Goal: Task Accomplishment & Management: Manage account settings

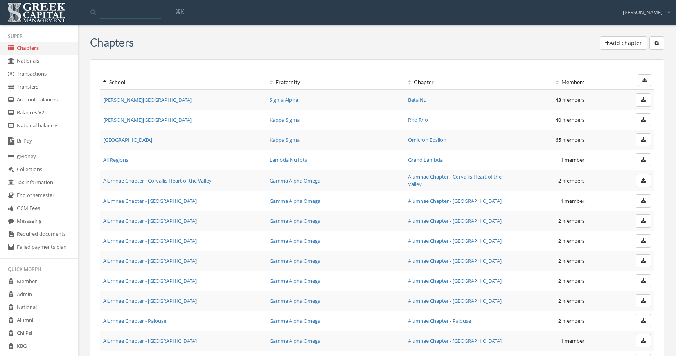
click at [127, 104] on td "[PERSON_NAME][GEOGRAPHIC_DATA]" at bounding box center [183, 100] width 166 height 20
click at [130, 100] on link "[PERSON_NAME][GEOGRAPHIC_DATA]" at bounding box center [147, 99] width 88 height 7
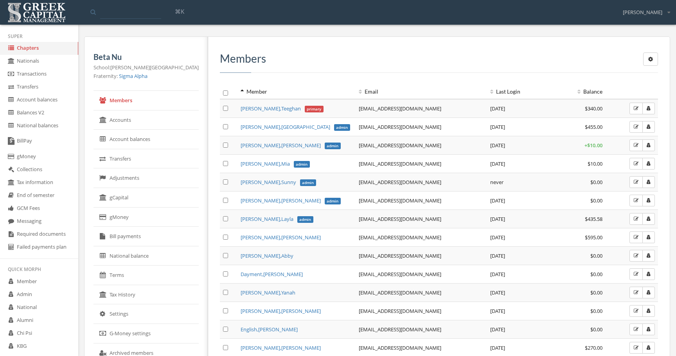
click at [152, 200] on link "gCapital" at bounding box center [146, 198] width 105 height 20
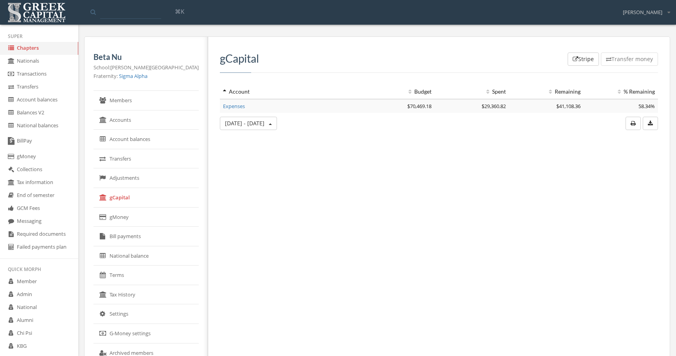
click at [140, 76] on link "Sigma Alpha" at bounding box center [133, 75] width 29 height 7
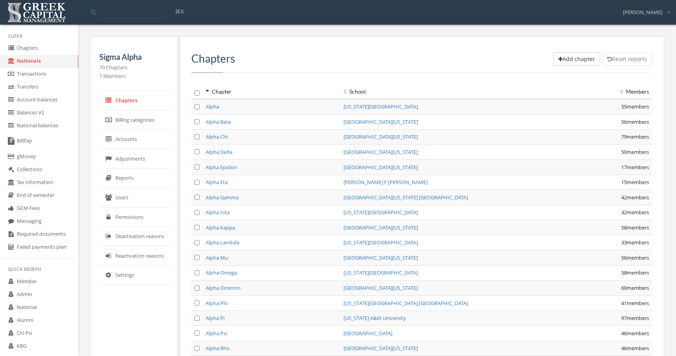
click at [150, 178] on link "Reports" at bounding box center [134, 178] width 71 height 20
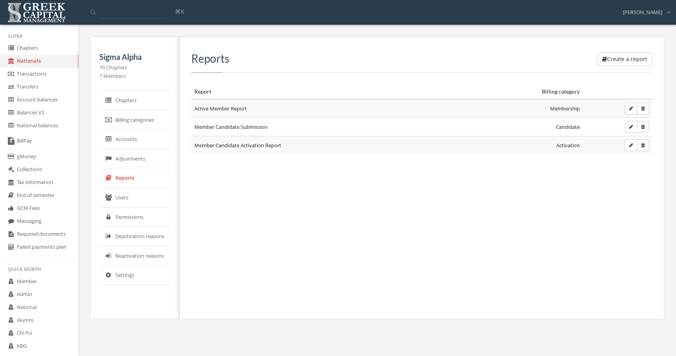
click at [629, 107] on icon "button" at bounding box center [631, 108] width 4 height 5
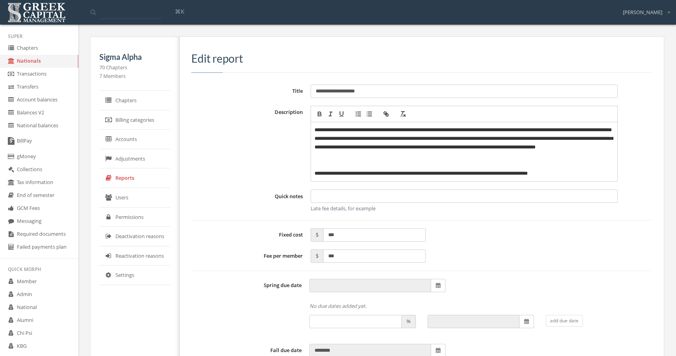
click at [519, 71] on div "Edit report" at bounding box center [421, 62] width 461 height 20
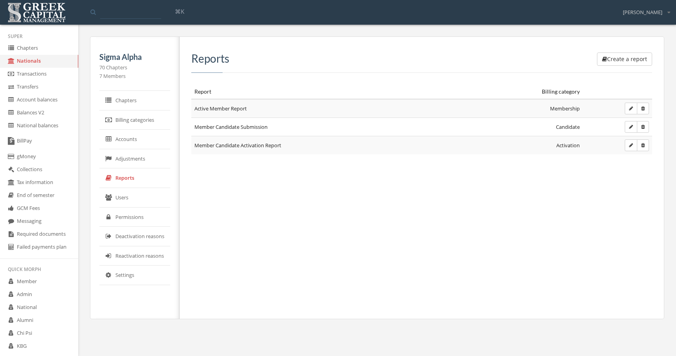
click at [255, 182] on div "Create a report Reports Report Billing category Active Member Report Membership…" at bounding box center [419, 178] width 479 height 282
click at [358, 202] on div "Create a report Reports Report Billing category Active Member Report Membership…" at bounding box center [419, 178] width 479 height 282
click at [141, 157] on link "Adjustments" at bounding box center [134, 159] width 71 height 20
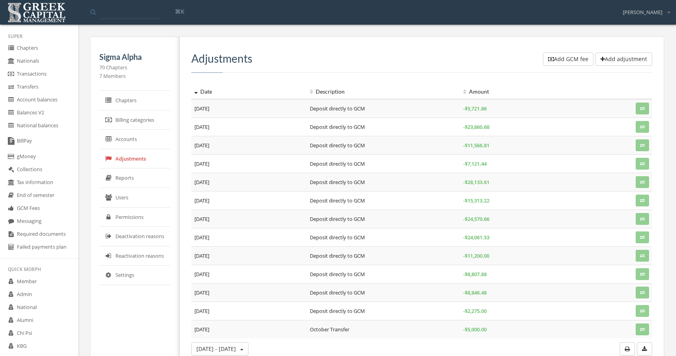
click at [54, 144] on link "BillPay" at bounding box center [39, 141] width 78 height 18
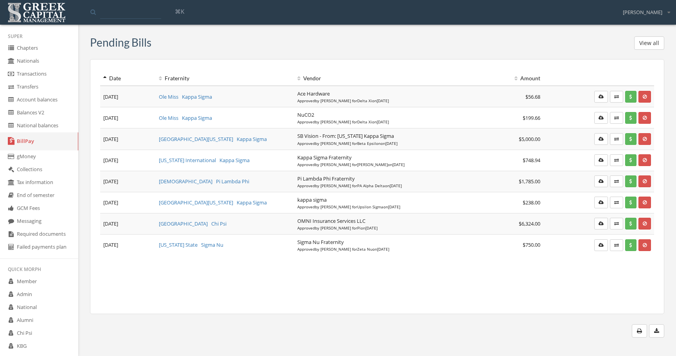
click at [53, 160] on link "gMoney" at bounding box center [39, 156] width 78 height 13
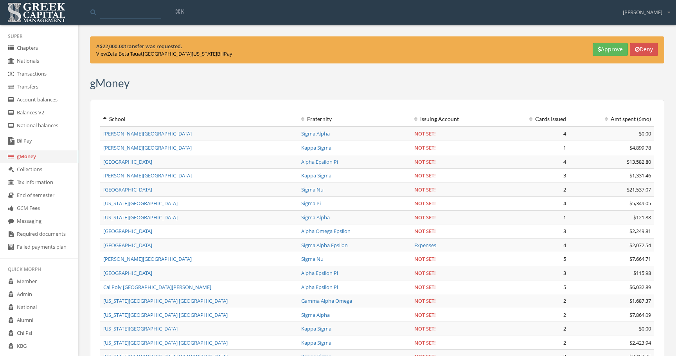
click at [52, 171] on link "Collections" at bounding box center [39, 169] width 78 height 13
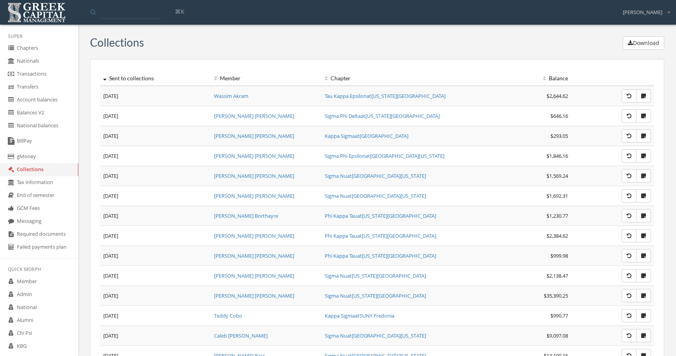
click at [48, 207] on link "GCM Fees" at bounding box center [39, 208] width 78 height 13
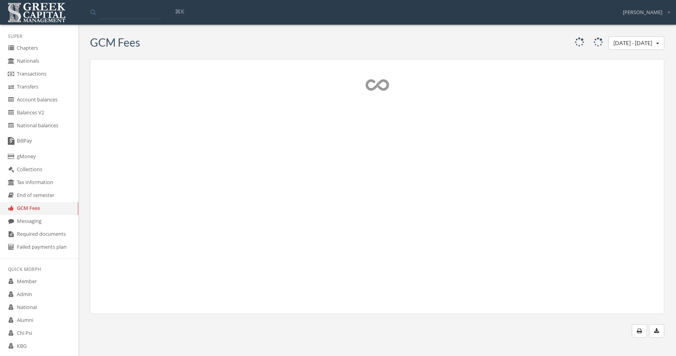
click at [50, 220] on link "Messaging" at bounding box center [39, 221] width 78 height 13
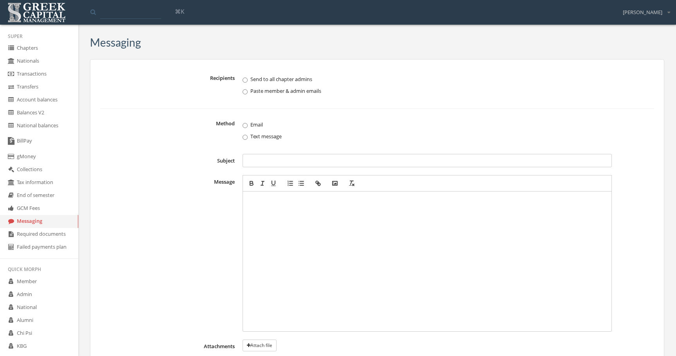
click at [52, 234] on link "Required documents" at bounding box center [39, 234] width 78 height 13
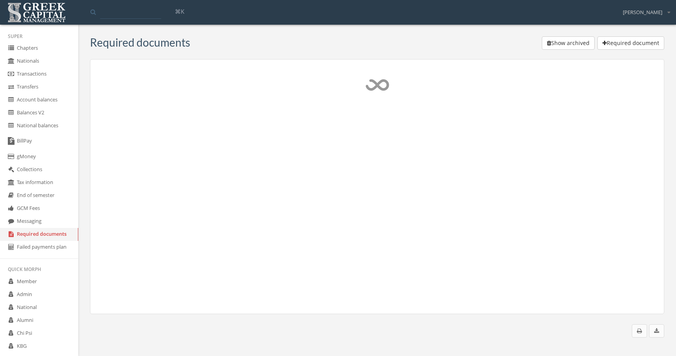
click at [53, 251] on link "Failed payments plan" at bounding box center [39, 247] width 78 height 13
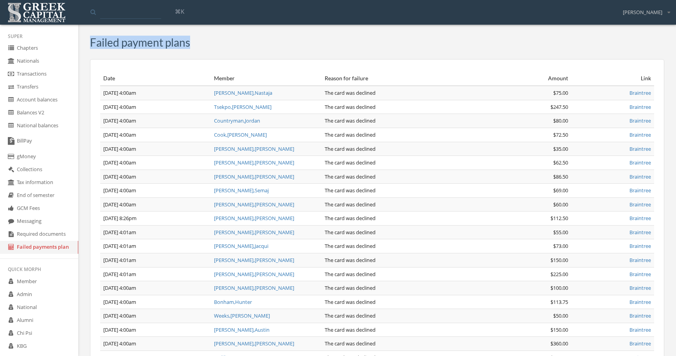
drag, startPoint x: 89, startPoint y: 44, endPoint x: 97, endPoint y: 56, distance: 14.9
click at [97, 56] on div "Failed payment plans Date Member Reason for failure Amount Link [DATE] 4:00am […" at bounding box center [377, 258] width 586 height 444
click at [52, 45] on link "Chapters" at bounding box center [39, 48] width 78 height 13
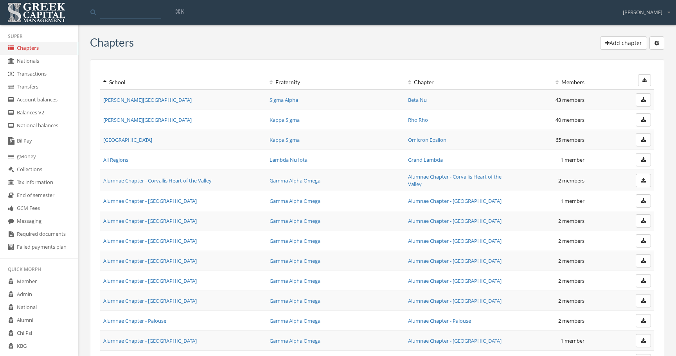
click at [623, 44] on button "Add chapter" at bounding box center [623, 42] width 47 height 13
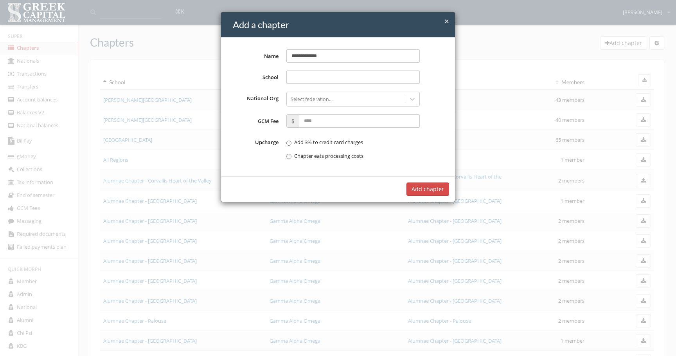
type input "**********"
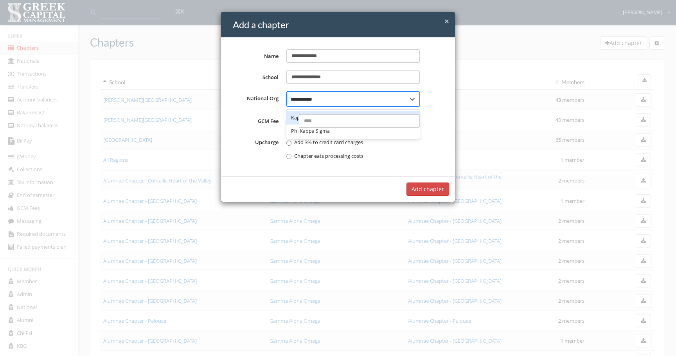
type input "**********"
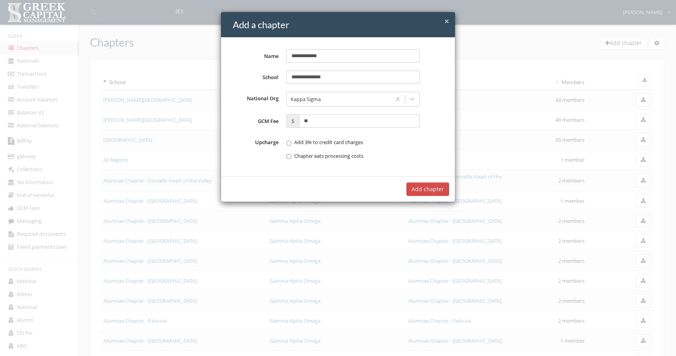
type input "**"
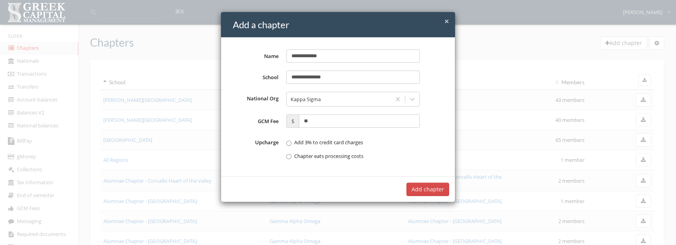
click at [428, 188] on button "Add chapter" at bounding box center [428, 188] width 43 height 13
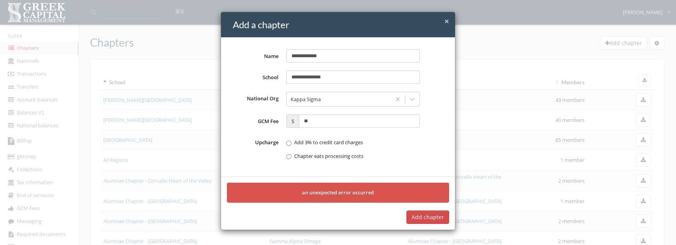
click at [431, 218] on button "Add chapter" at bounding box center [428, 216] width 43 height 13
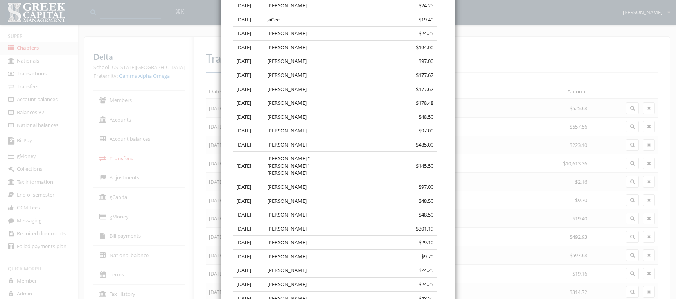
scroll to position [4042, 0]
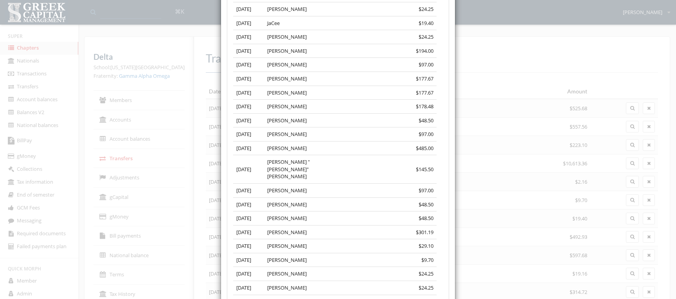
click at [168, 162] on div "× Close Transfer to Expenses account Transfer on [DATE] to GCM ending in GCM $1…" at bounding box center [338, 149] width 676 height 299
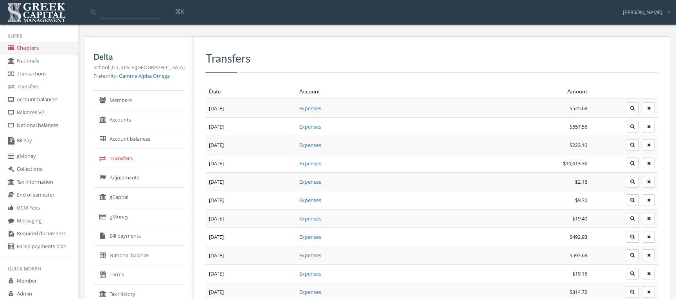
click at [168, 177] on link "Adjustments" at bounding box center [139, 178] width 91 height 20
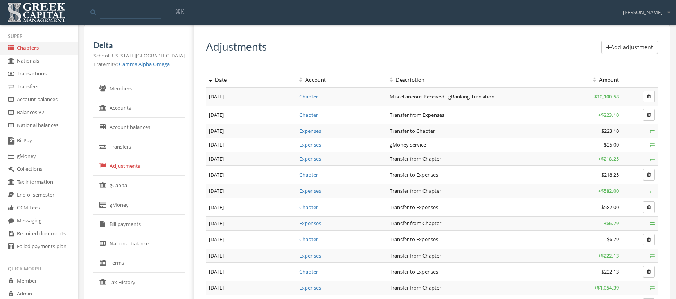
scroll to position [14, 0]
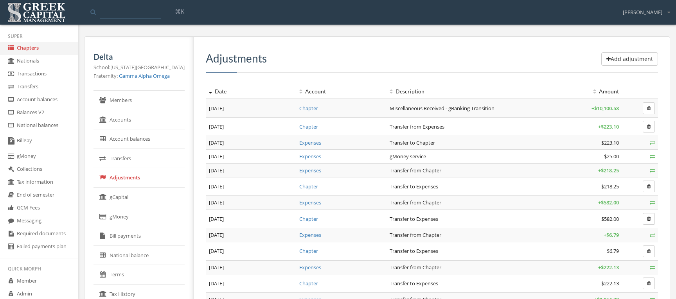
click at [307, 108] on link "Chapter" at bounding box center [308, 108] width 19 height 7
drag, startPoint x: 450, startPoint y: 121, endPoint x: 448, endPoint y: 128, distance: 7.3
click at [448, 128] on td "Transfer from Expenses" at bounding box center [471, 126] width 168 height 18
click at [151, 144] on link "Account balances" at bounding box center [139, 140] width 91 height 20
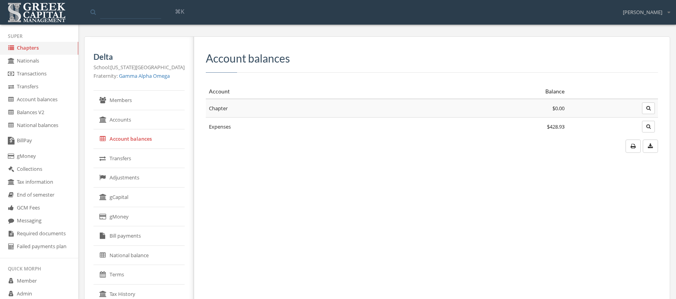
click at [648, 126] on icon "button" at bounding box center [649, 126] width 4 height 5
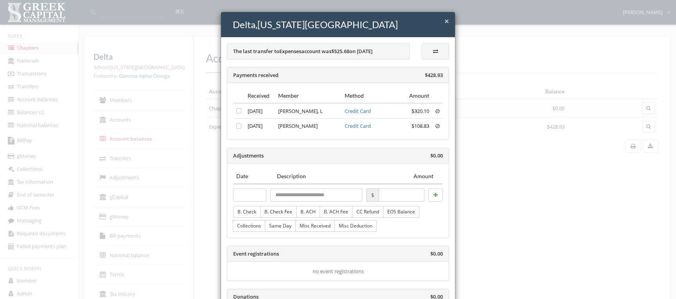
click at [490, 164] on div "× Close Delta , Washington State University The last transfer to Expenses accou…" at bounding box center [338, 149] width 676 height 299
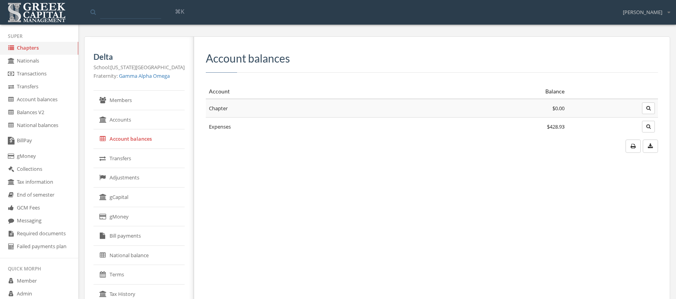
click at [649, 109] on icon "button" at bounding box center [649, 108] width 4 height 5
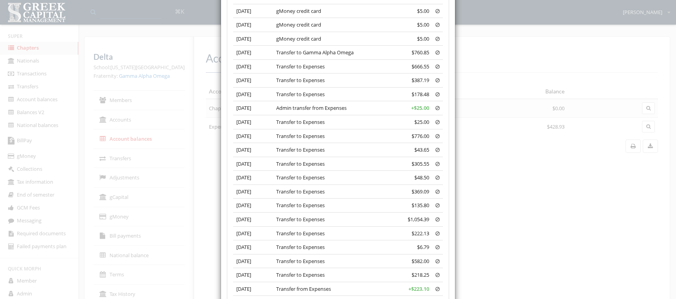
scroll to position [5425, 0]
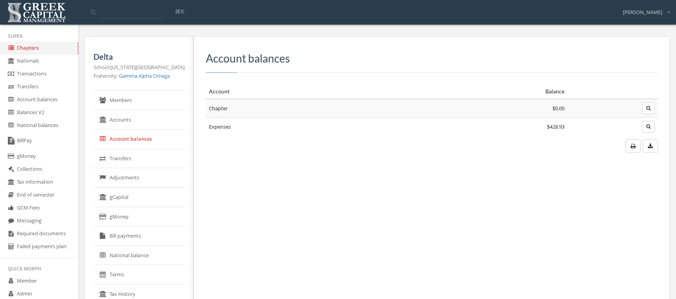
click at [433, 177] on div "Account balances Account Balance Chapter $0.00 Expenses $428.93" at bounding box center [429, 246] width 470 height 418
